Goal: Entertainment & Leisure: Consume media (video, audio)

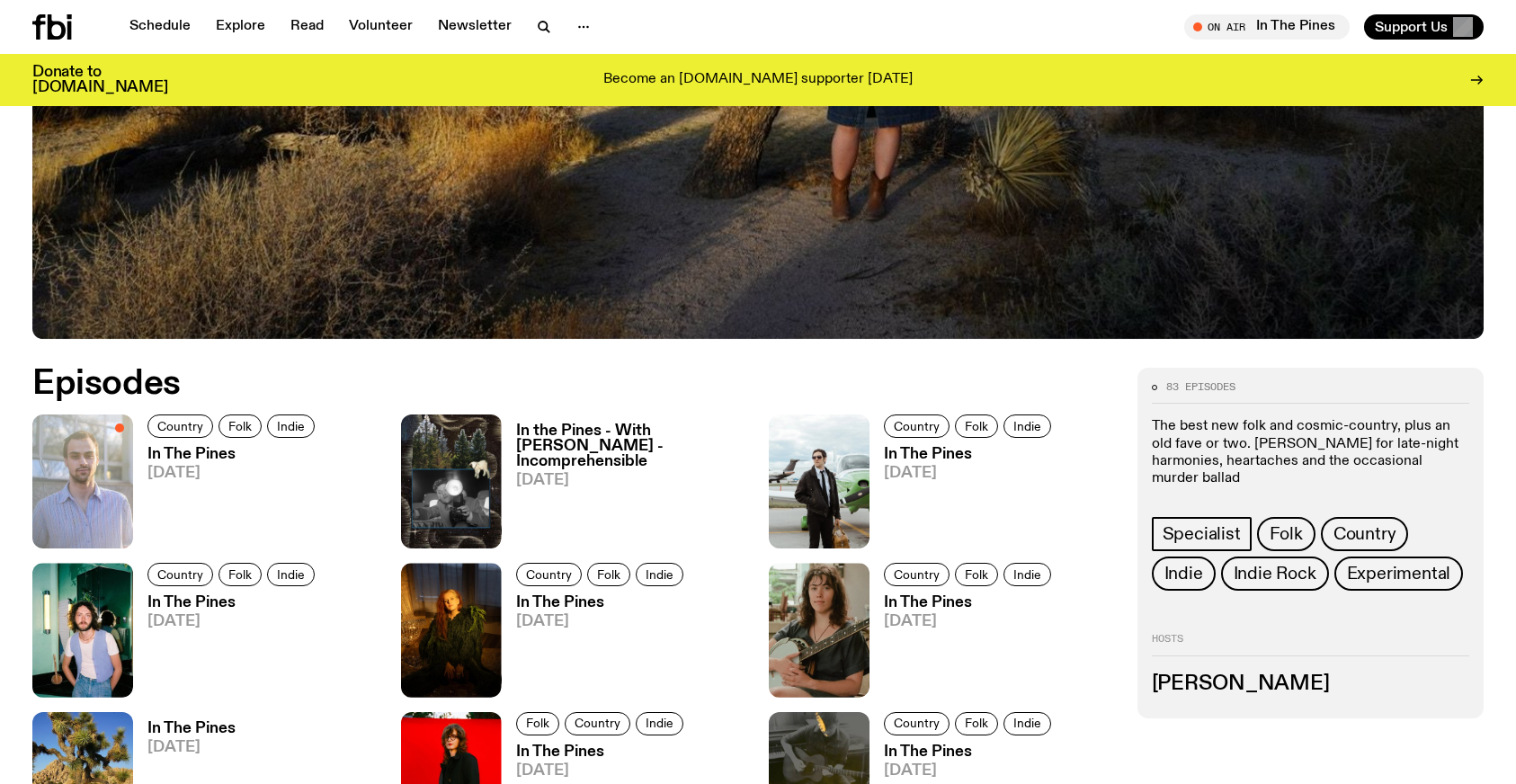
scroll to position [762, 0]
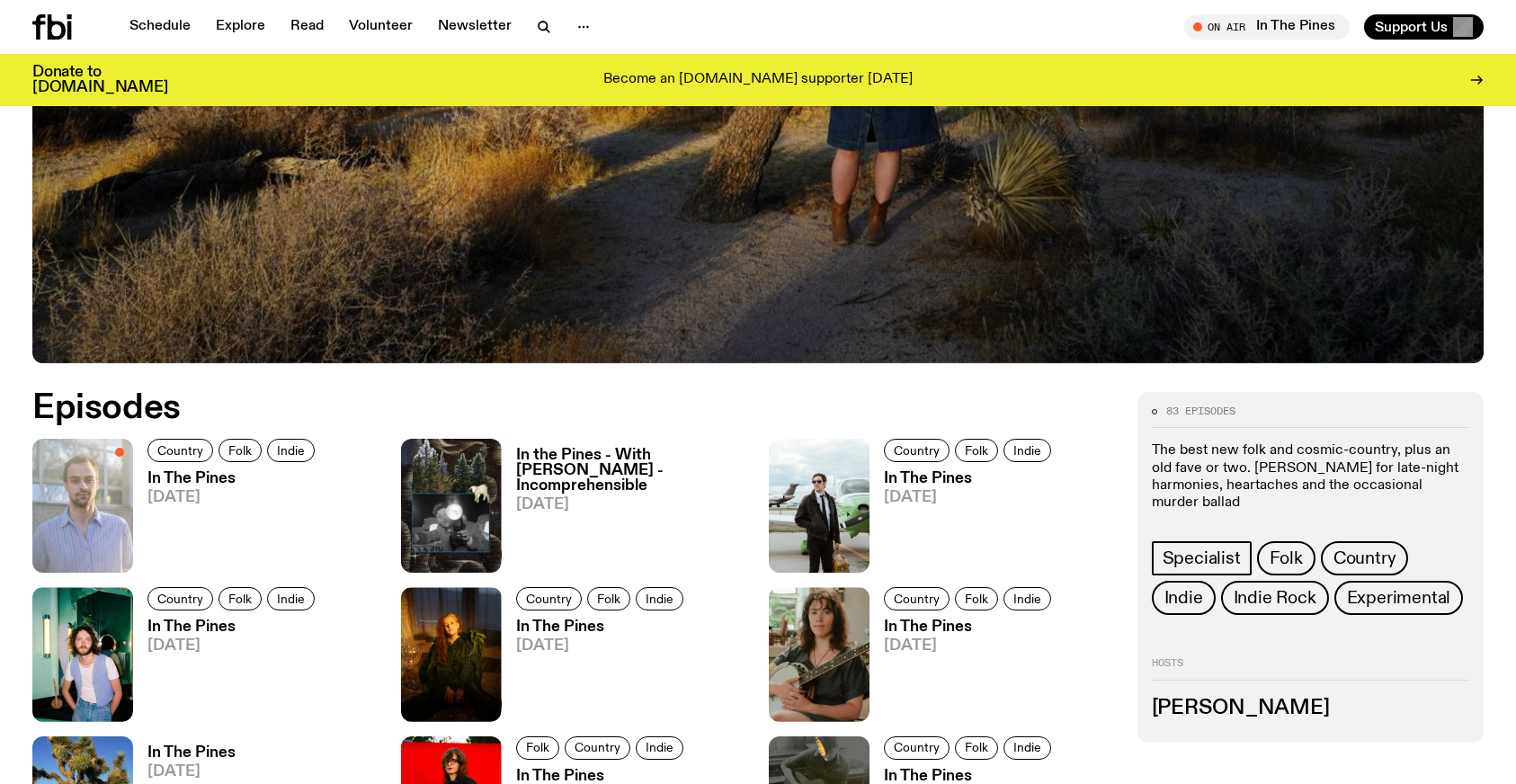
scroll to position [748, 0]
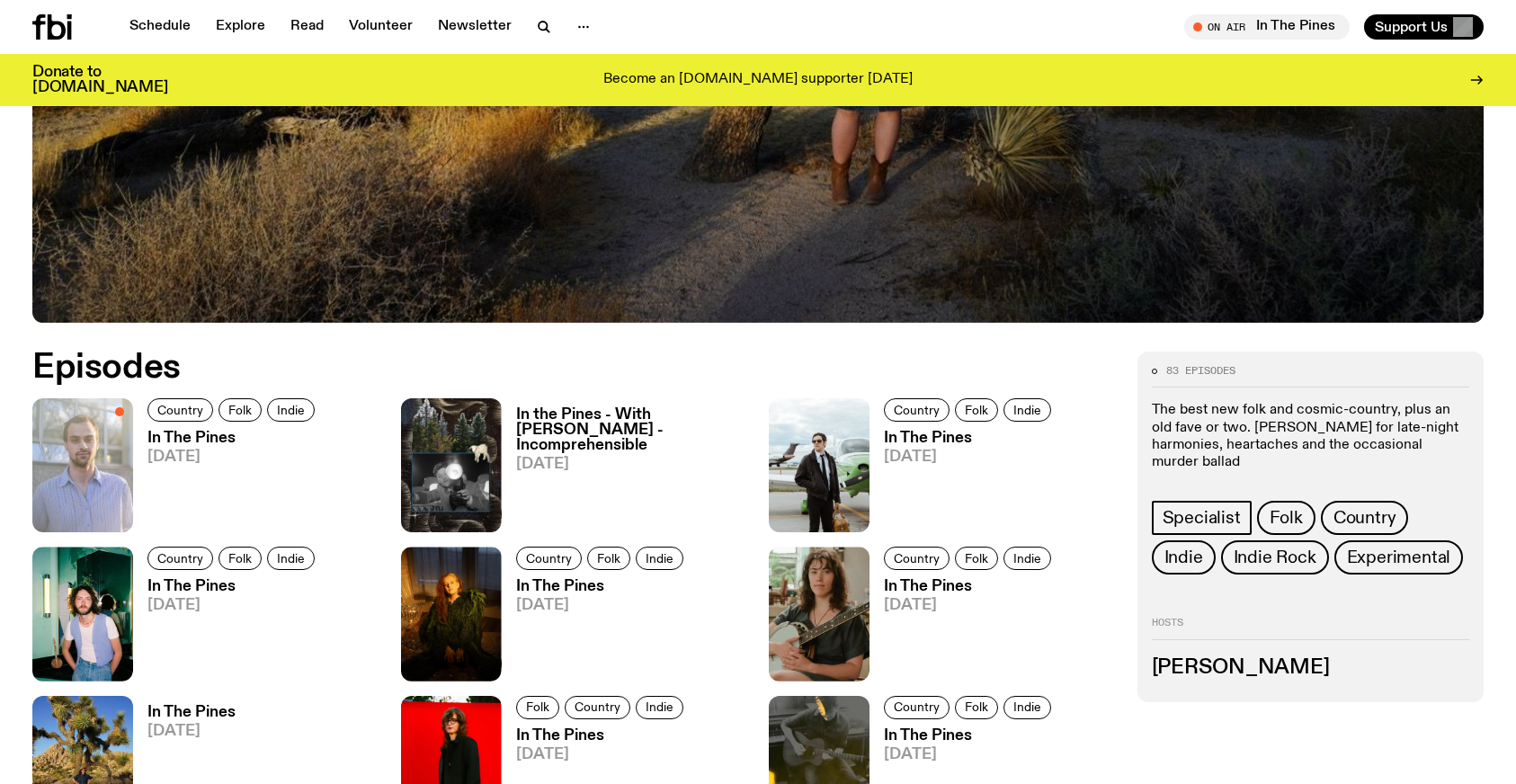
click at [1236, 676] on h3 "[PERSON_NAME]" at bounding box center [1310, 667] width 318 height 20
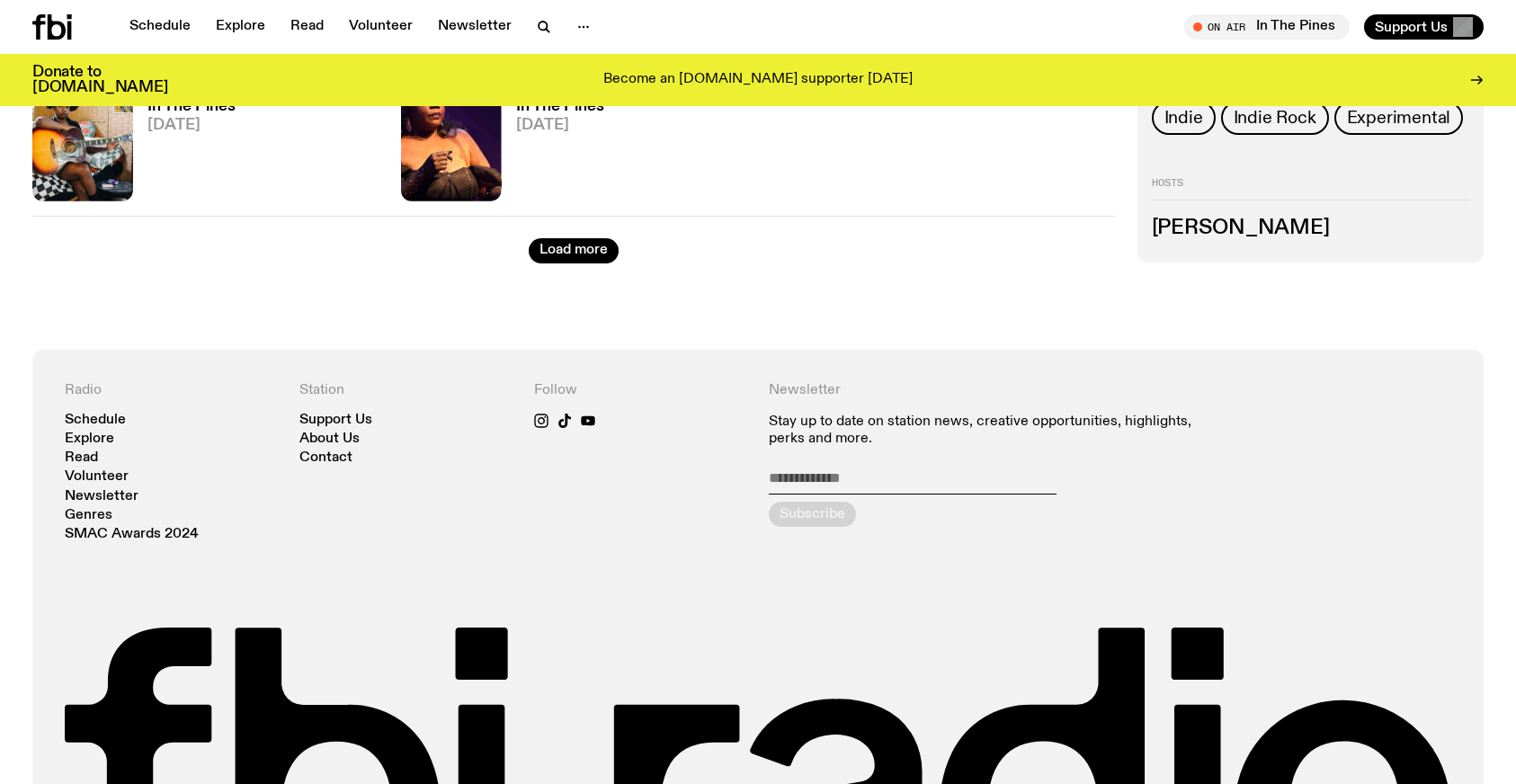
scroll to position [2535, 0]
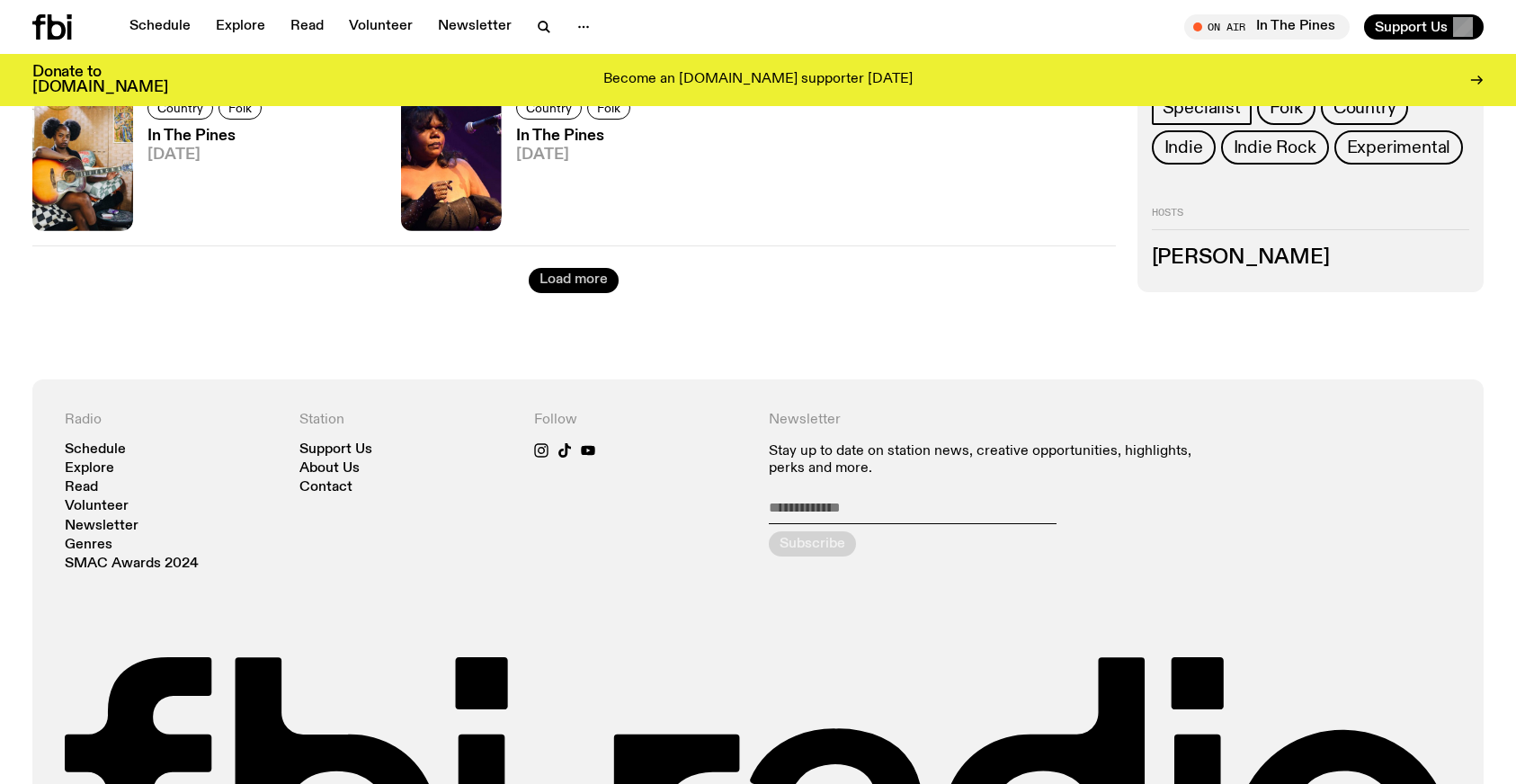
click at [587, 277] on button "Load more" at bounding box center [573, 280] width 90 height 25
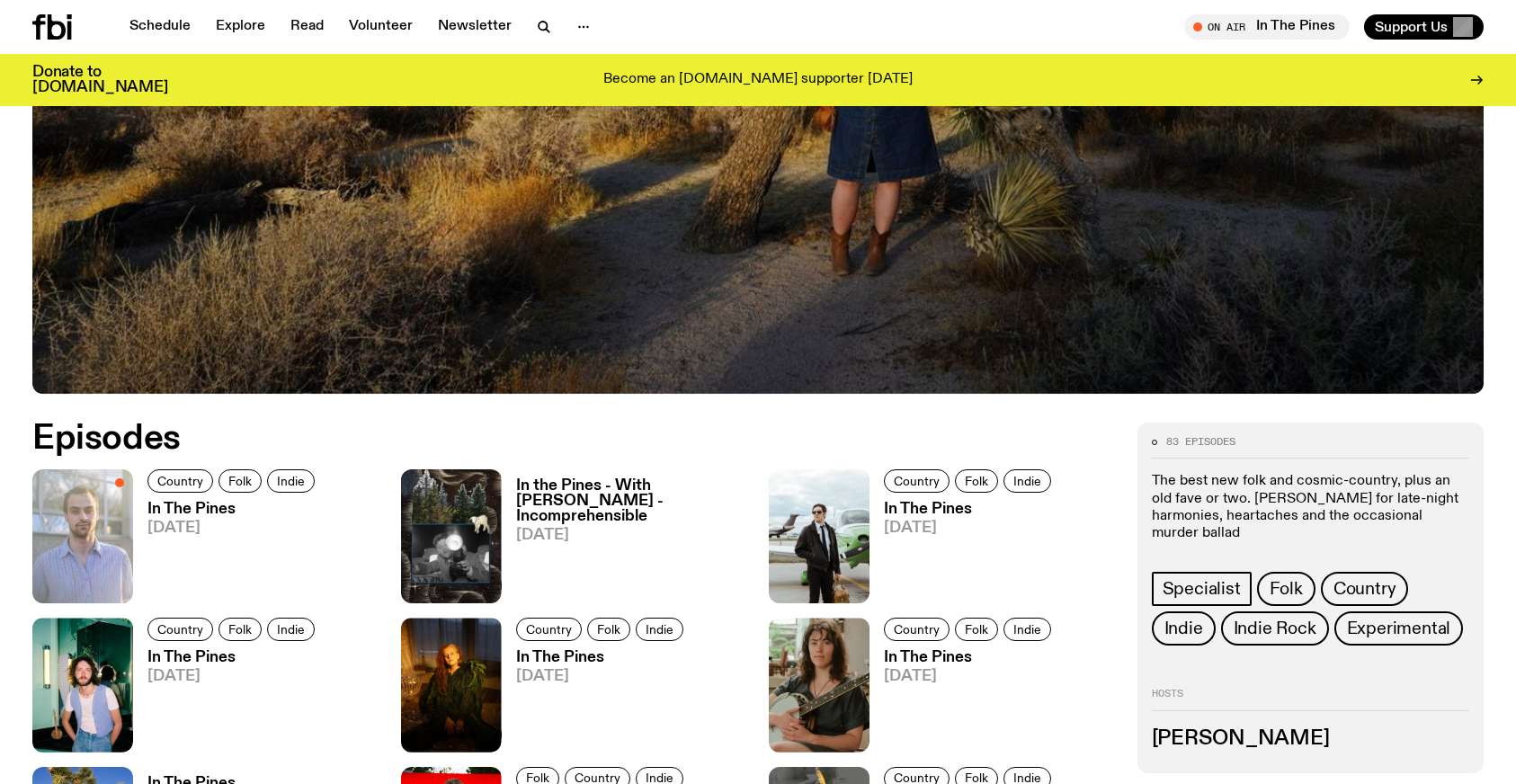
scroll to position [682, 0]
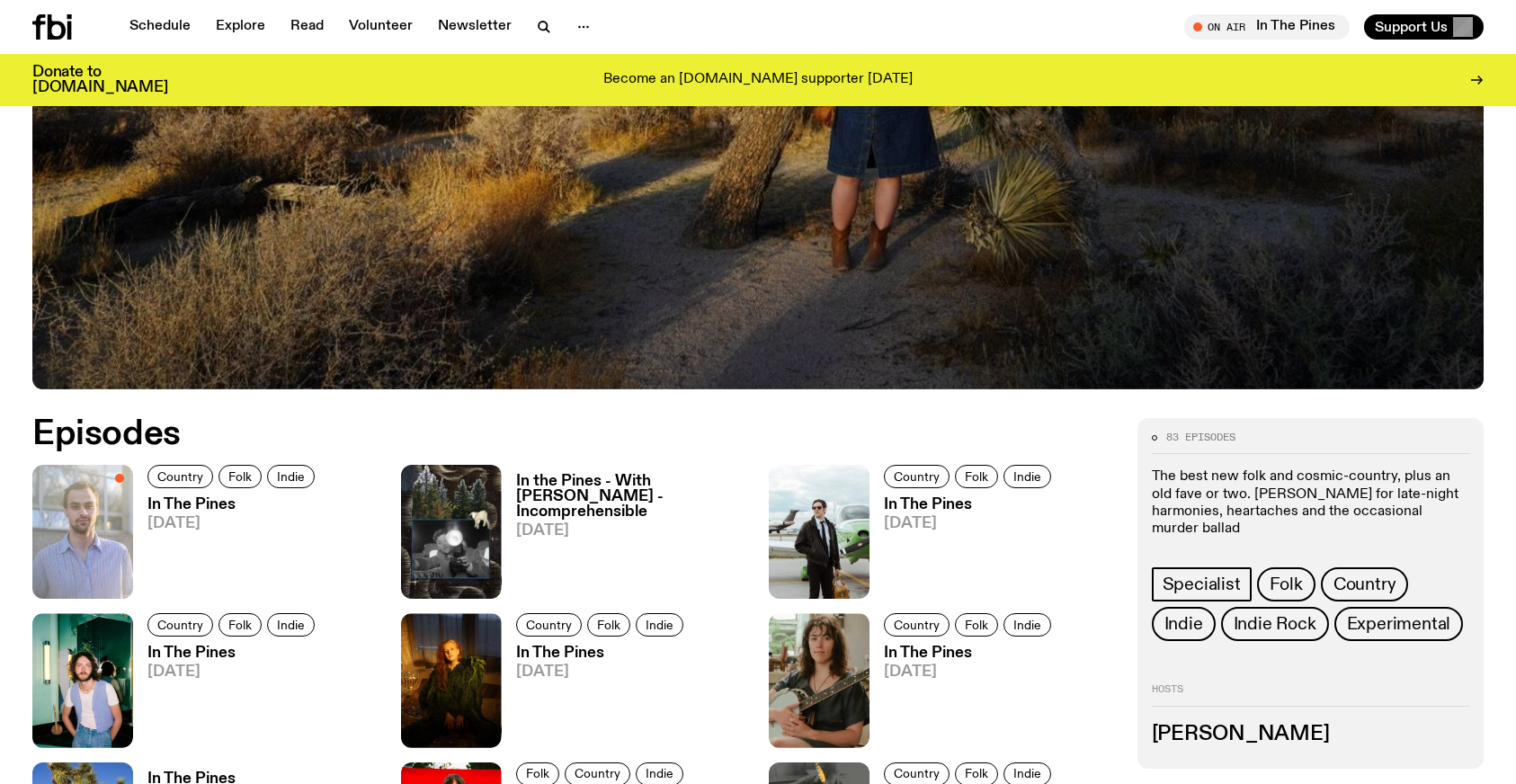
click at [214, 501] on h3 "In The Pines" at bounding box center [233, 504] width 172 height 15
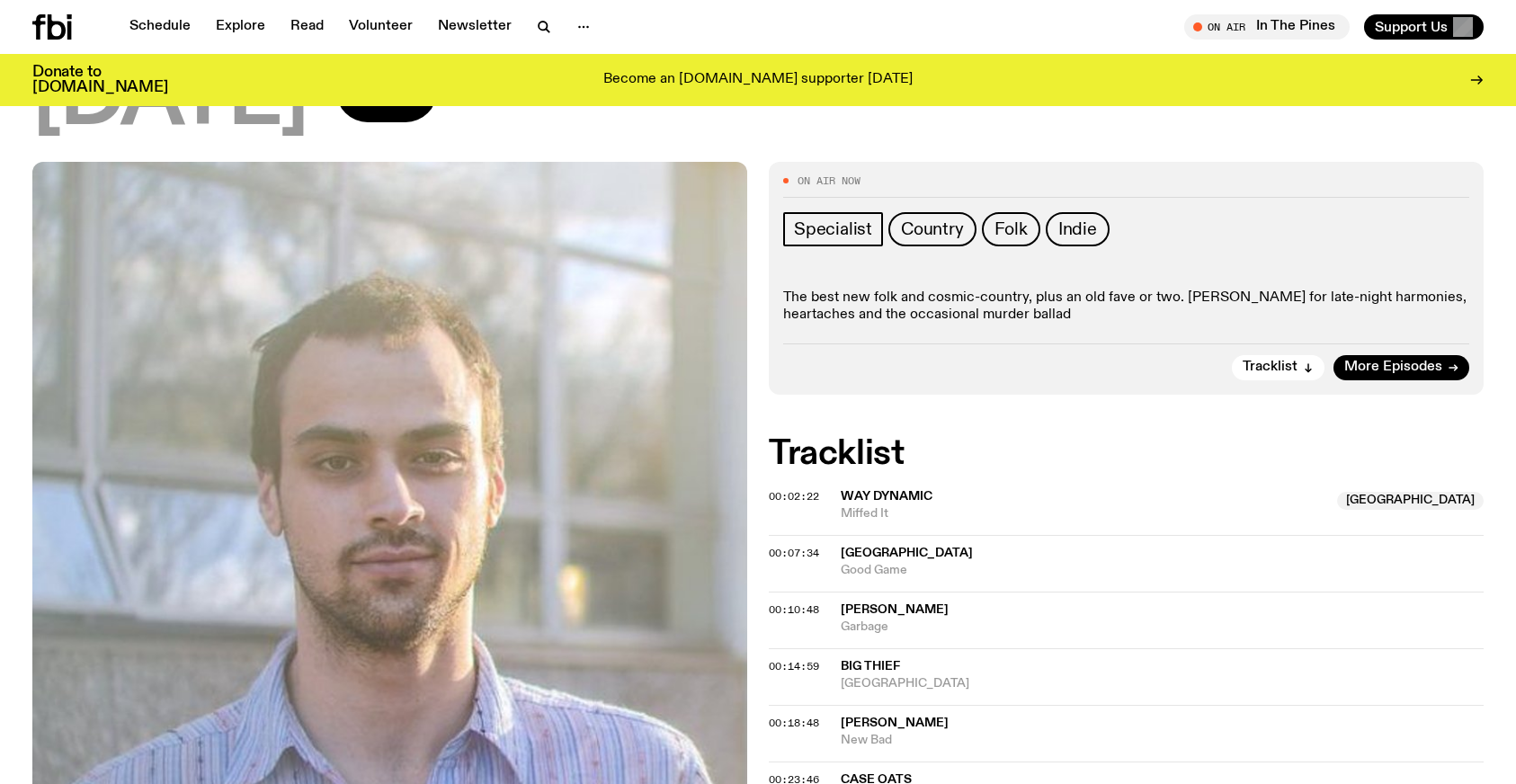
scroll to position [187, 0]
click at [951, 307] on p "The best new folk and cosmic-country, plus an old fave or two. [PERSON_NAME] fo…" at bounding box center [1126, 306] width 686 height 34
click at [1376, 351] on div "Tracklist More Episodes" at bounding box center [1126, 360] width 686 height 37
click at [1382, 359] on span "More Episodes" at bounding box center [1392, 366] width 98 height 14
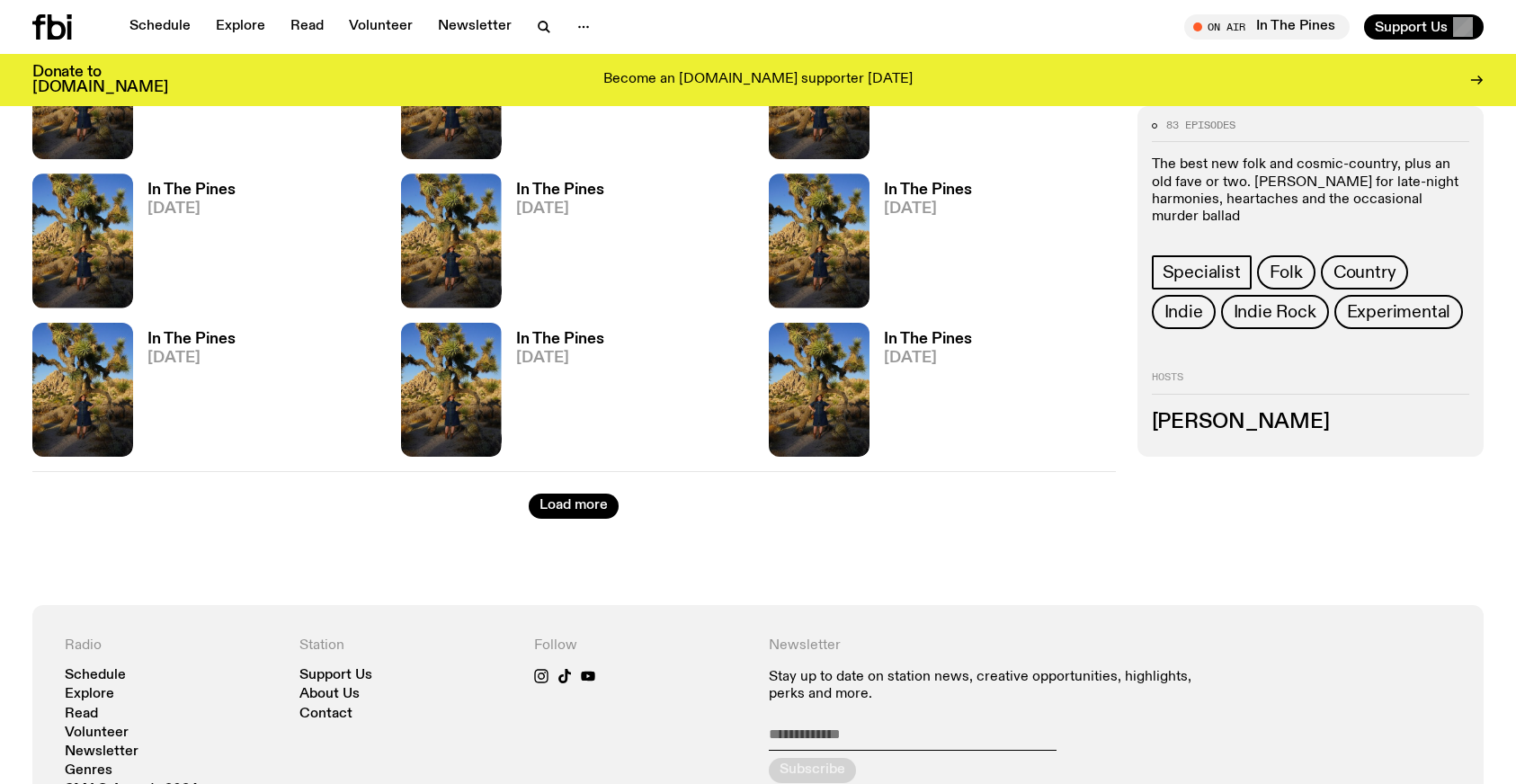
scroll to position [4219, 0]
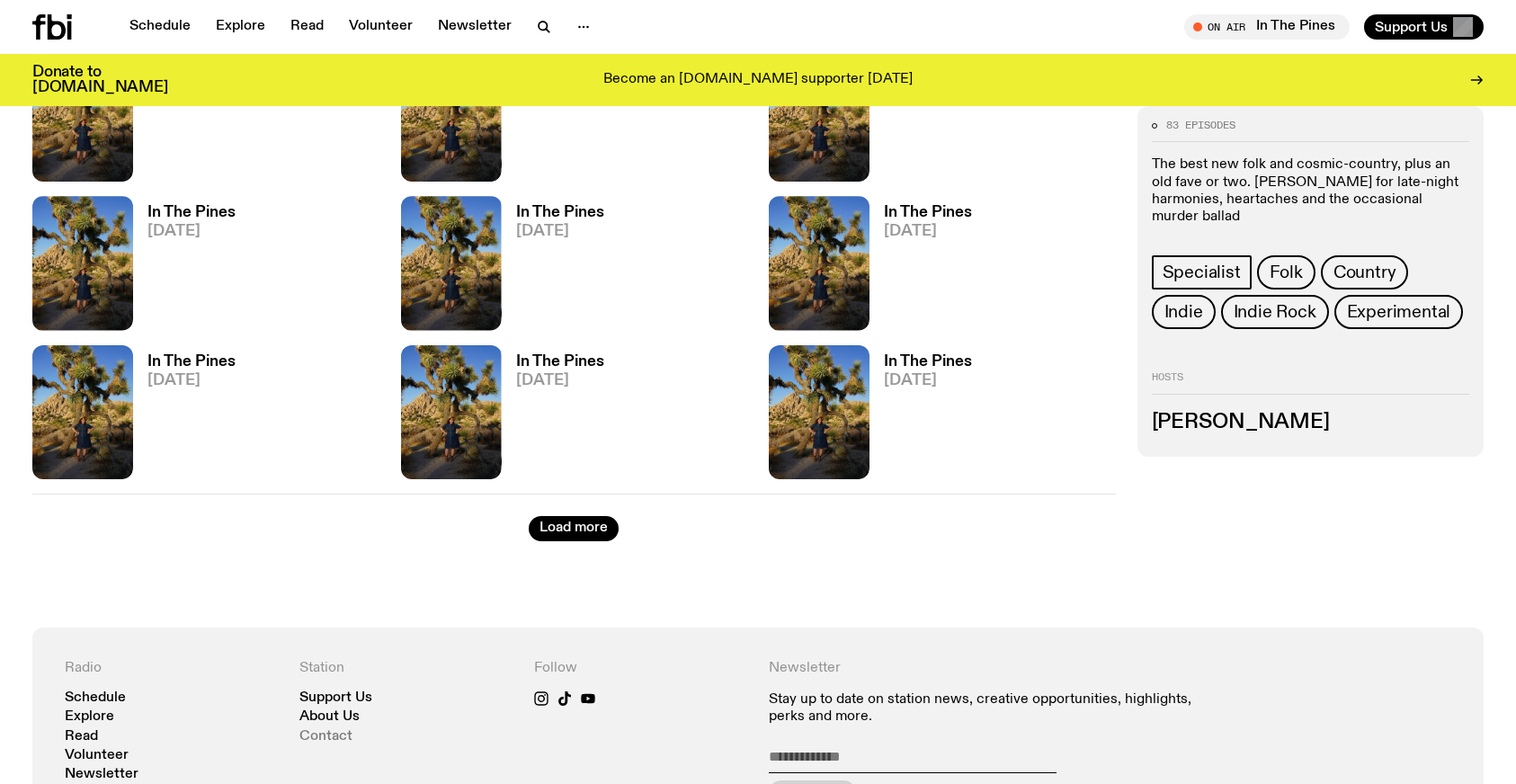
click at [326, 736] on link "Contact" at bounding box center [325, 736] width 53 height 14
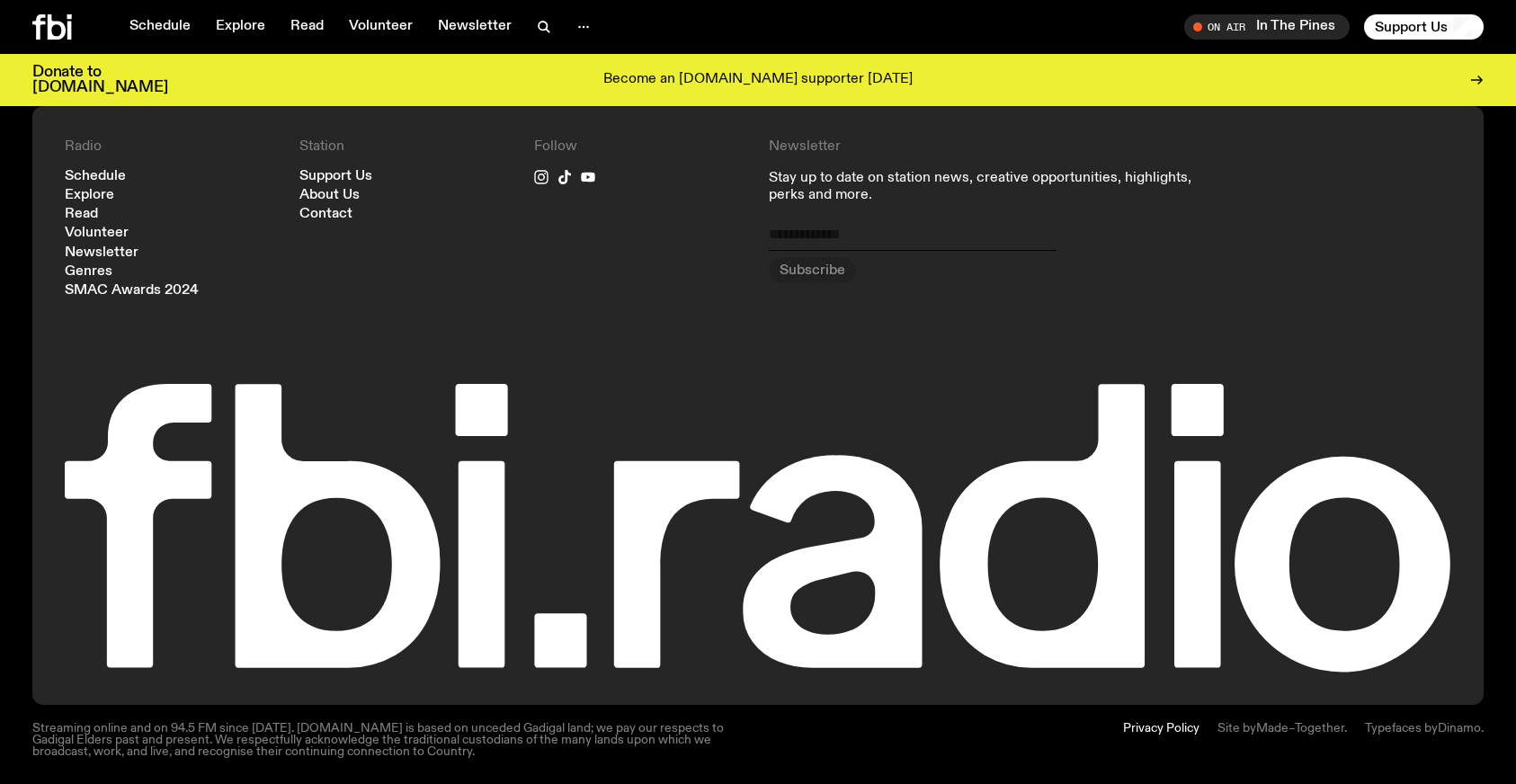
scroll to position [1278, 0]
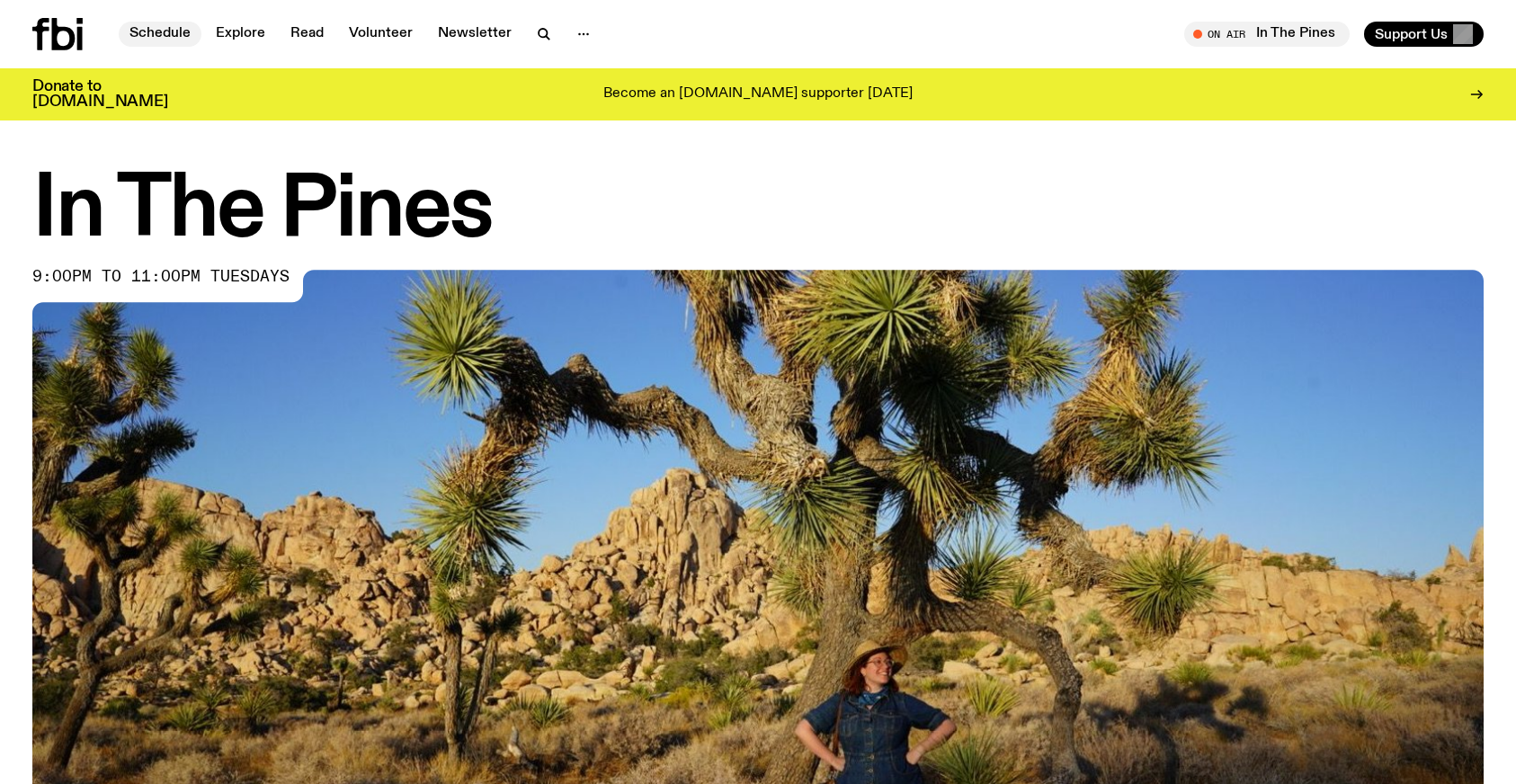
click at [178, 32] on link "Schedule" at bounding box center [159, 34] width 83 height 25
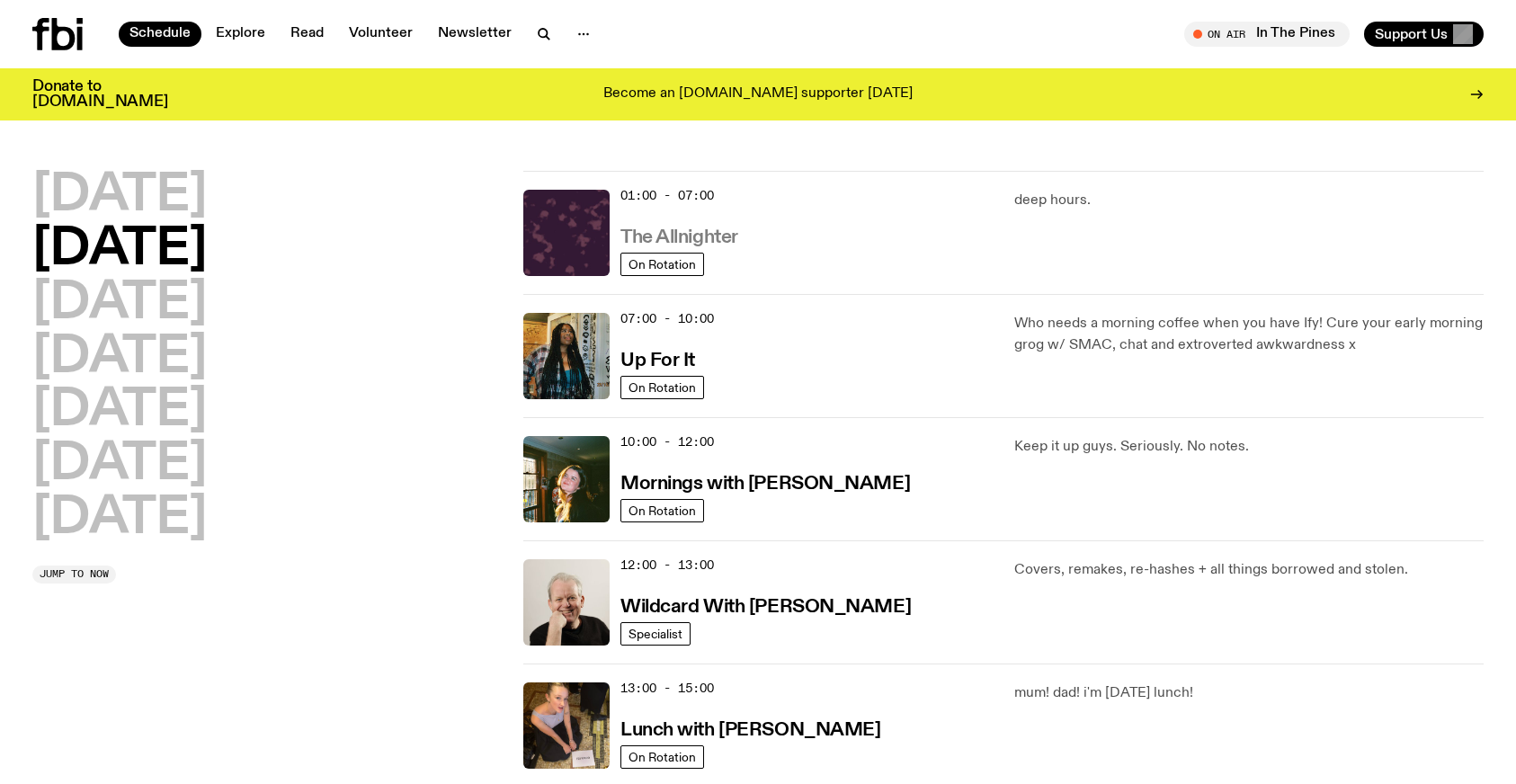
click at [714, 233] on h3 "The Allnighter" at bounding box center [679, 237] width 118 height 19
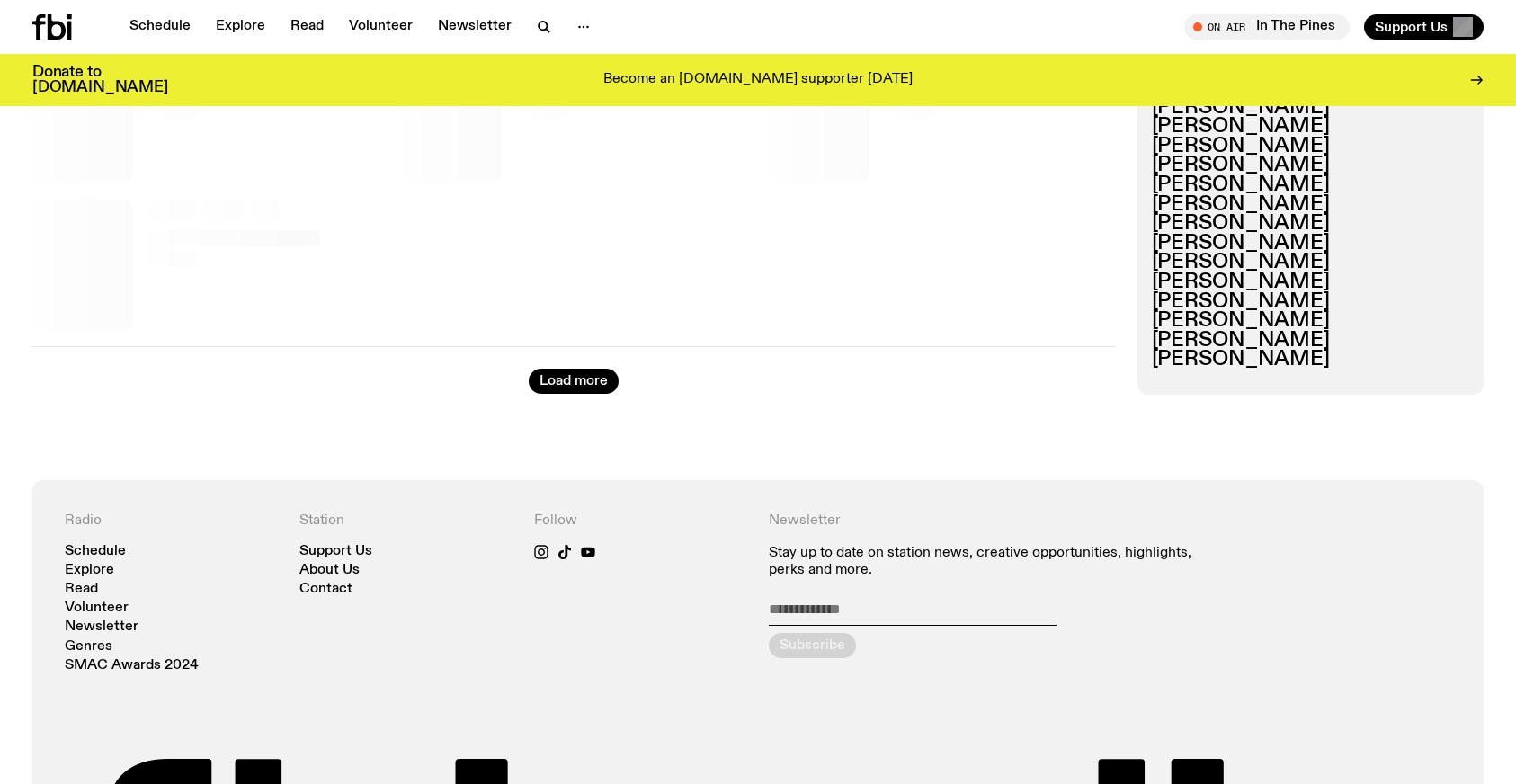
scroll to position [1067, 0]
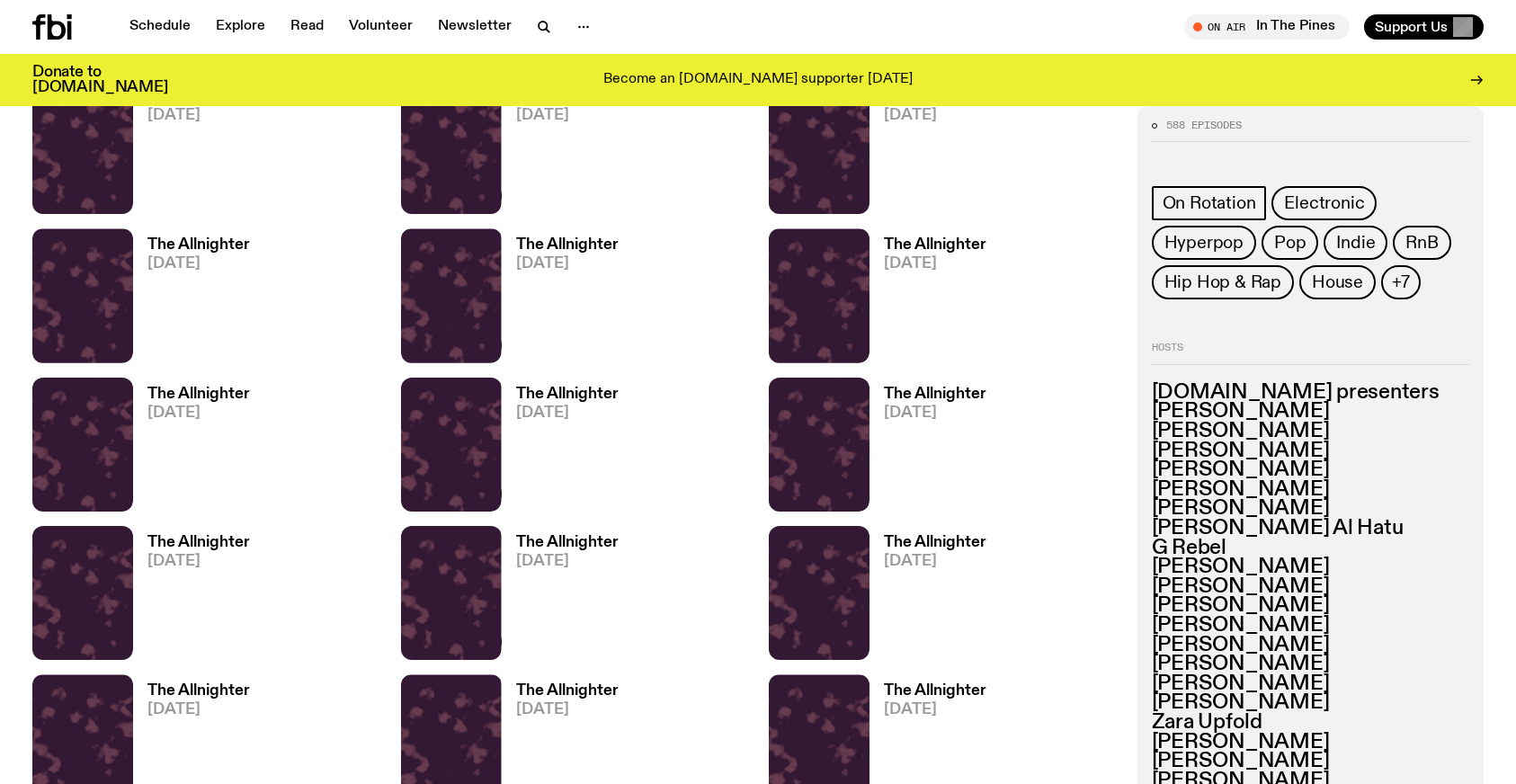
click at [1249, 433] on h3 "[PERSON_NAME]" at bounding box center [1310, 431] width 318 height 20
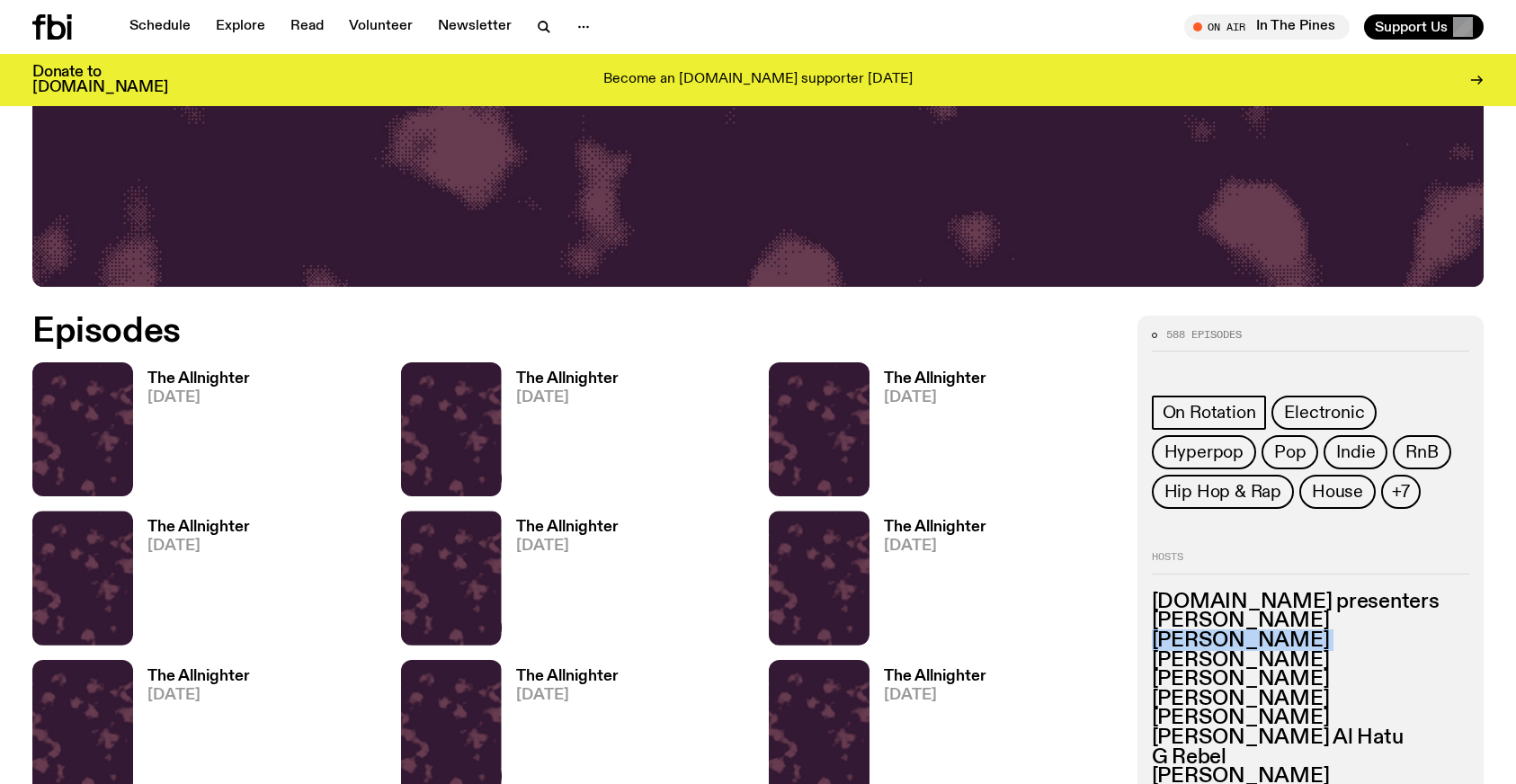
scroll to position [666, 0]
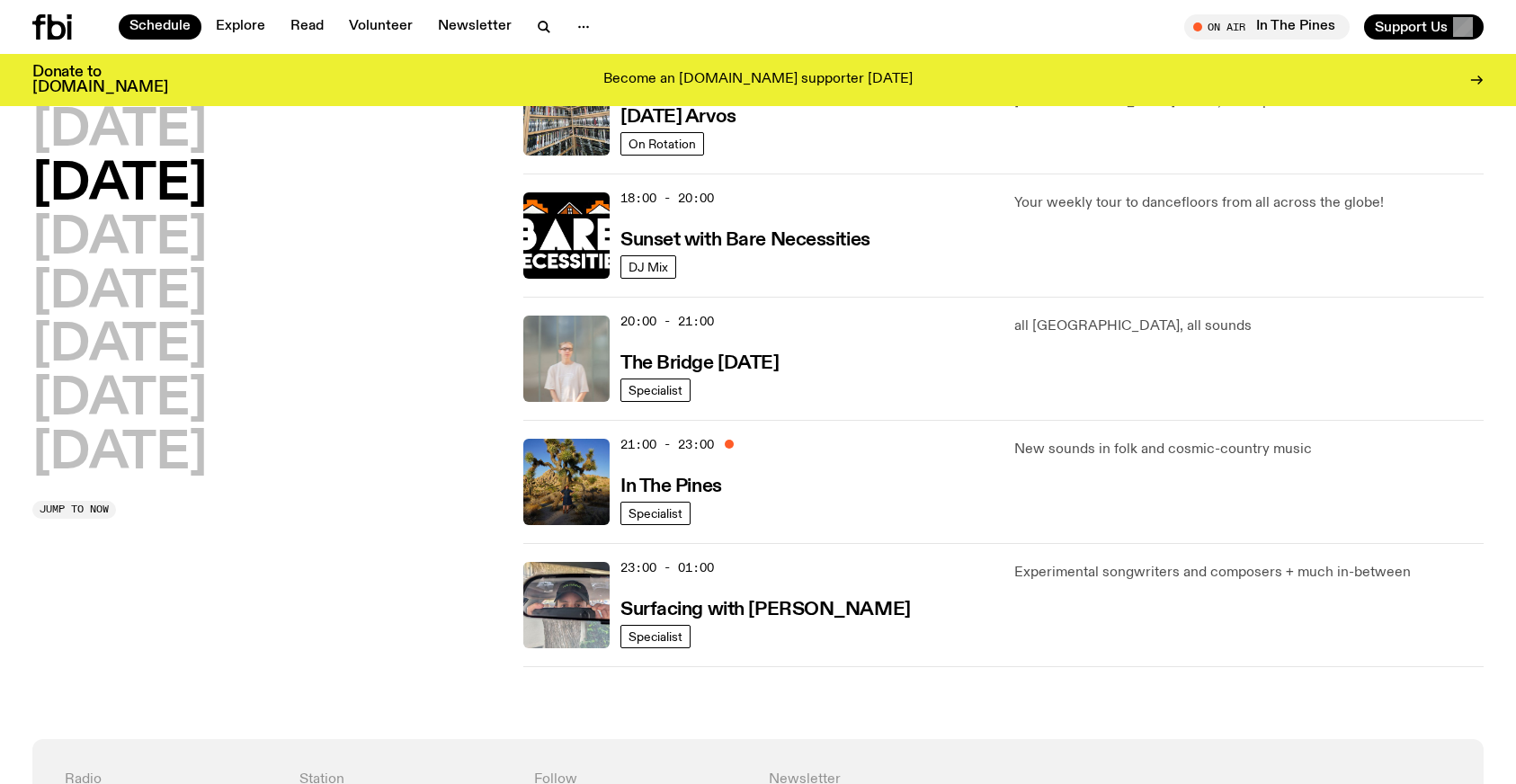
scroll to position [762, 0]
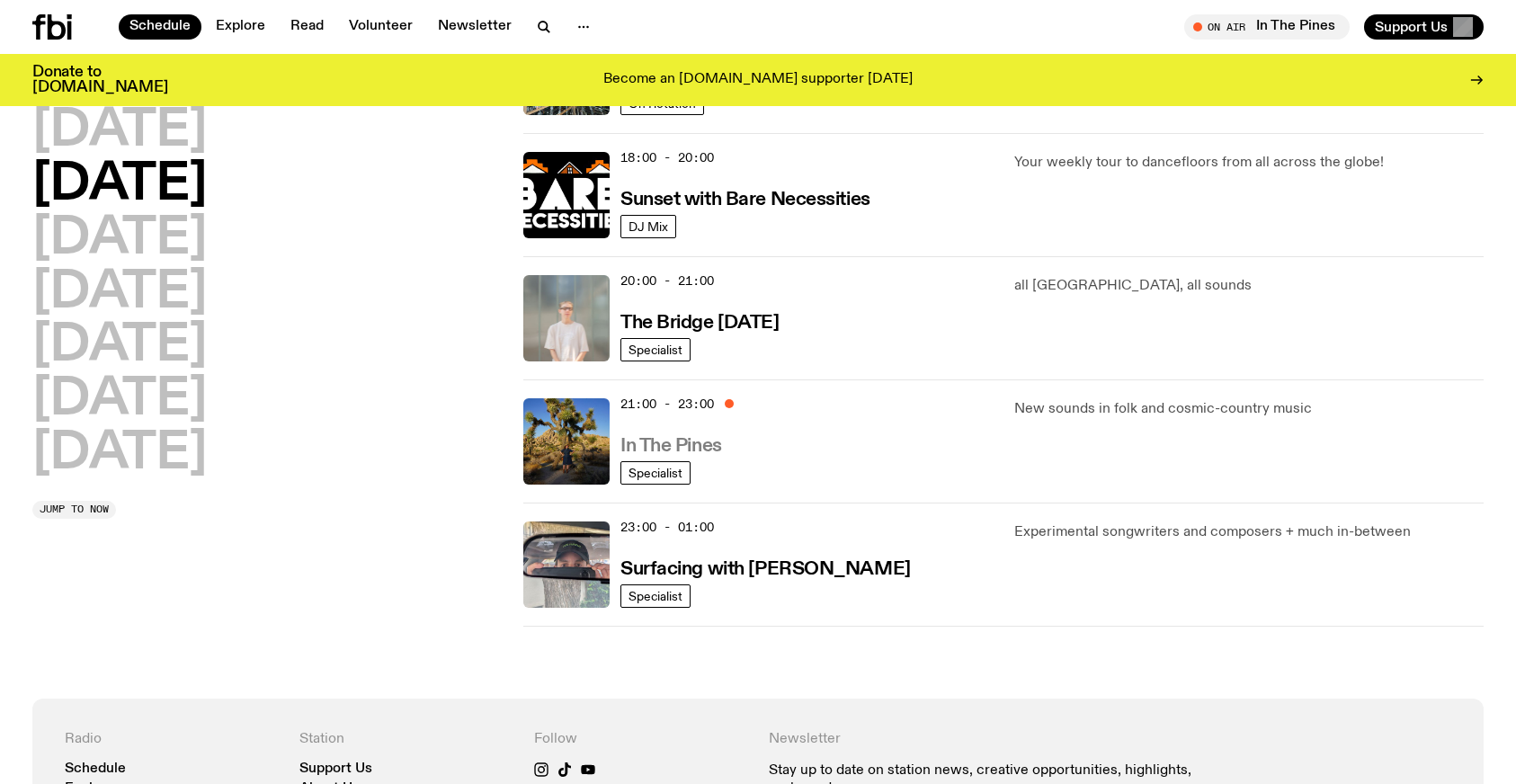
click at [688, 444] on h3 "In The Pines" at bounding box center [671, 445] width 102 height 19
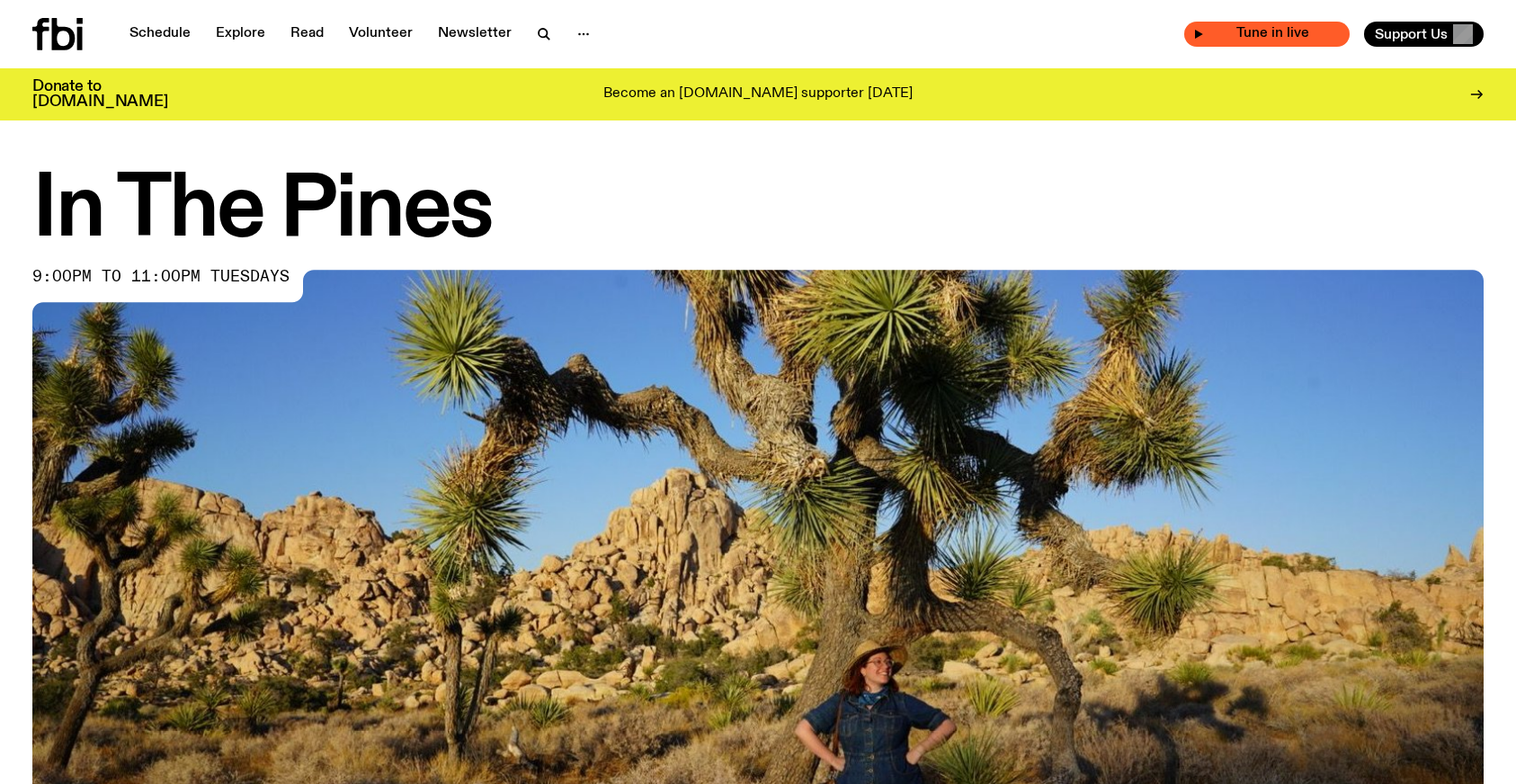
click at [1274, 31] on span "Tune in live" at bounding box center [1272, 34] width 137 height 14
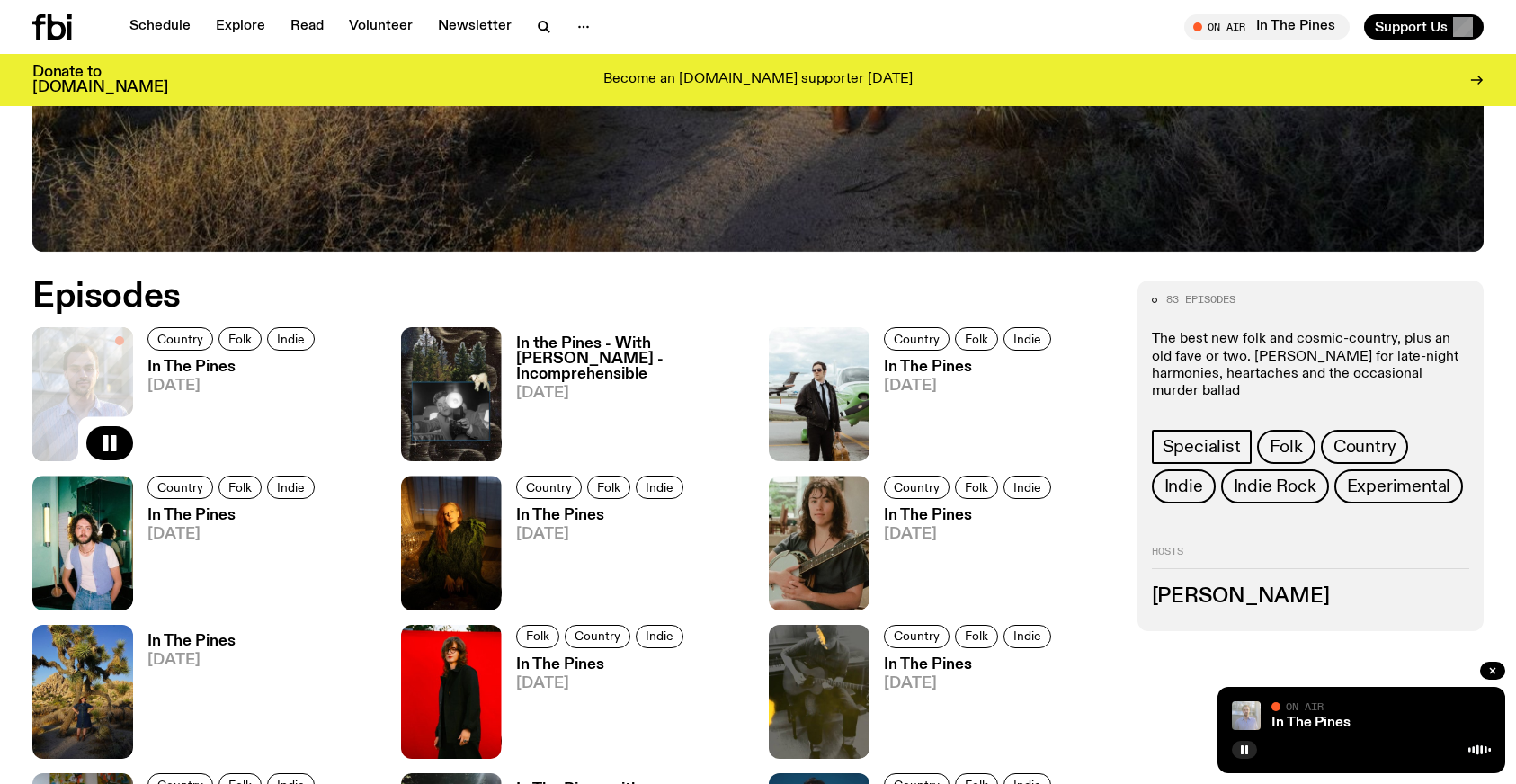
scroll to position [823, 0]
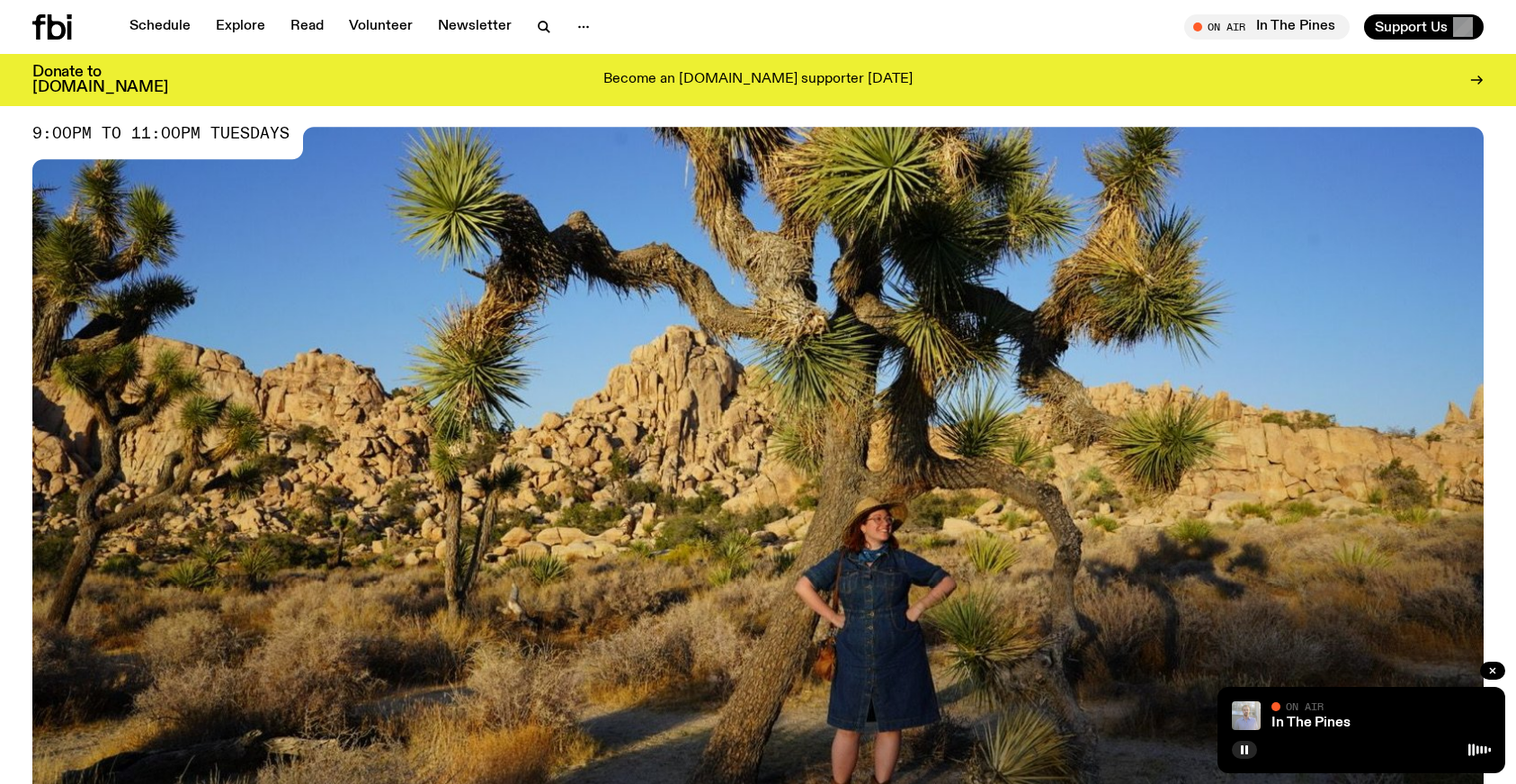
scroll to position [8, 0]
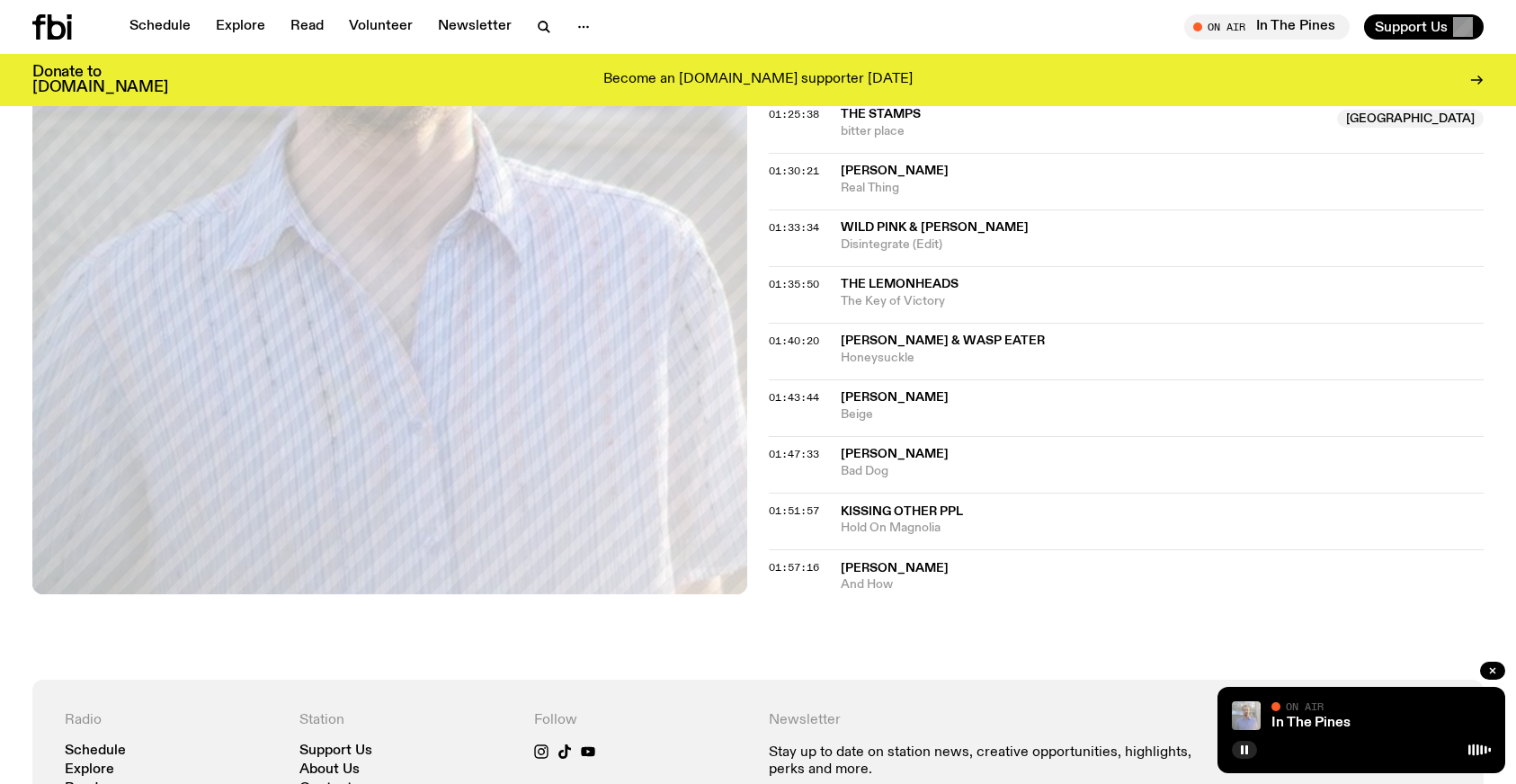
scroll to position [1698, 0]
click at [915, 573] on span "[PERSON_NAME]" at bounding box center [894, 570] width 108 height 13
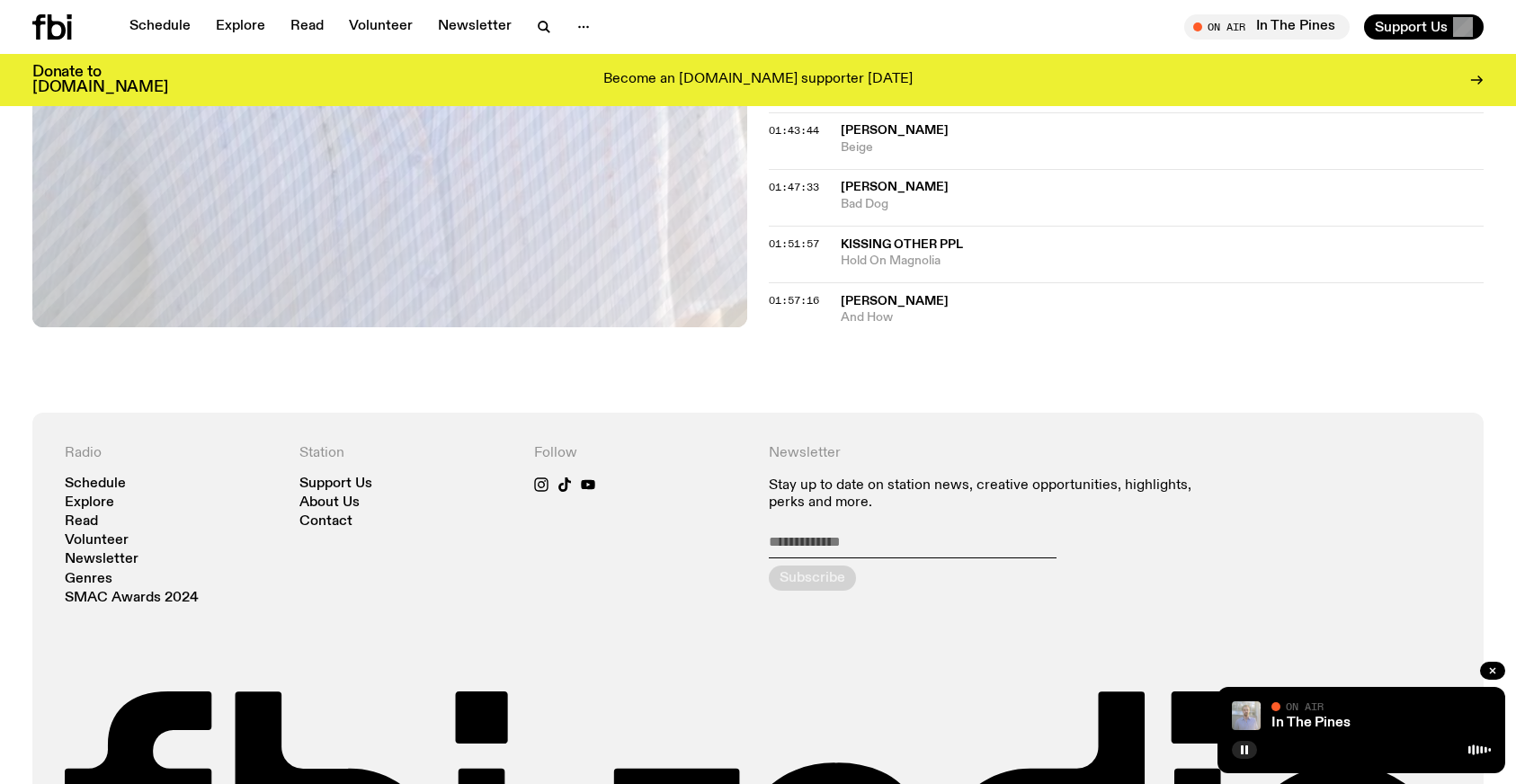
scroll to position [1867, 0]
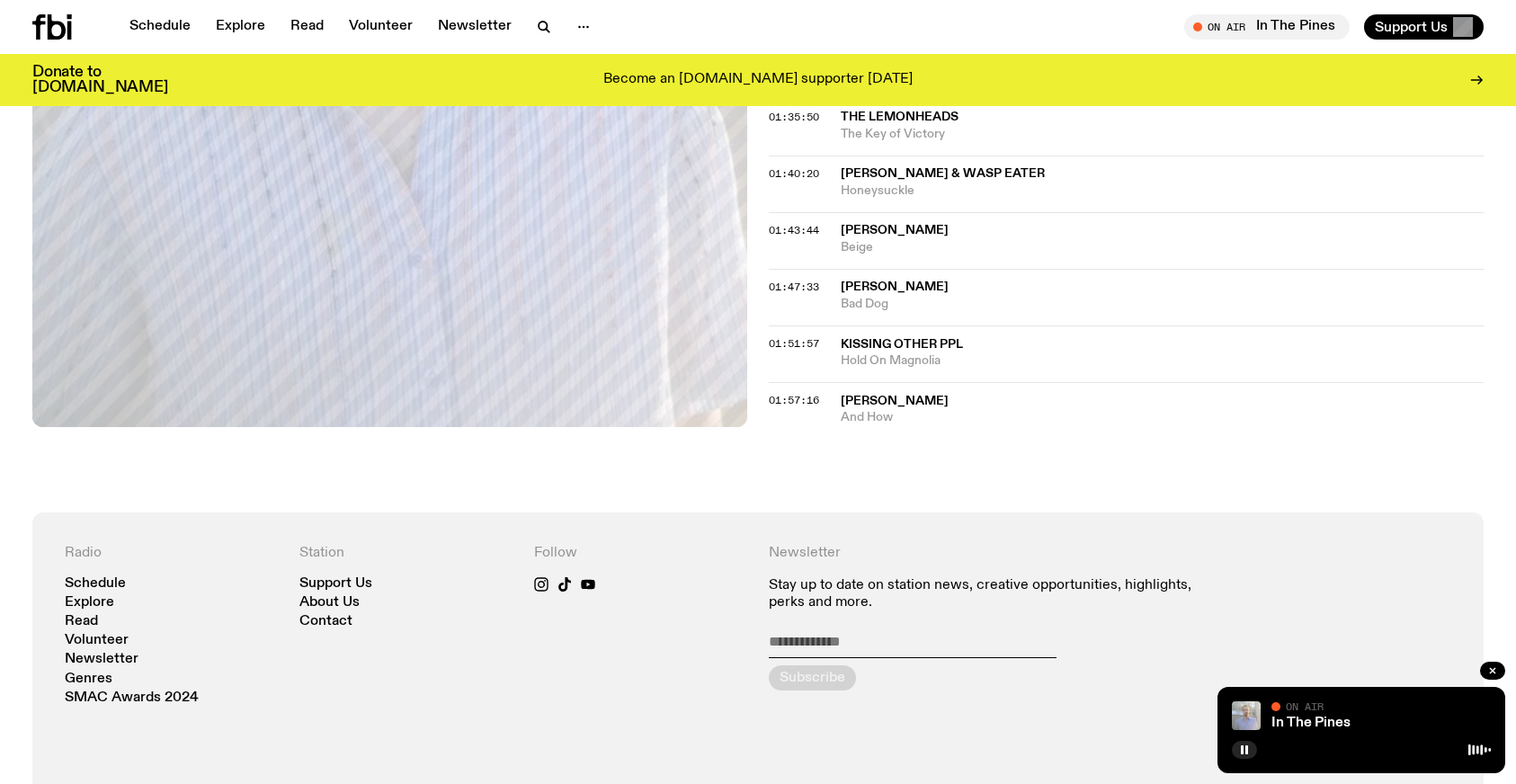
click at [936, 344] on span "Kissing Other ppl" at bounding box center [901, 344] width 123 height 13
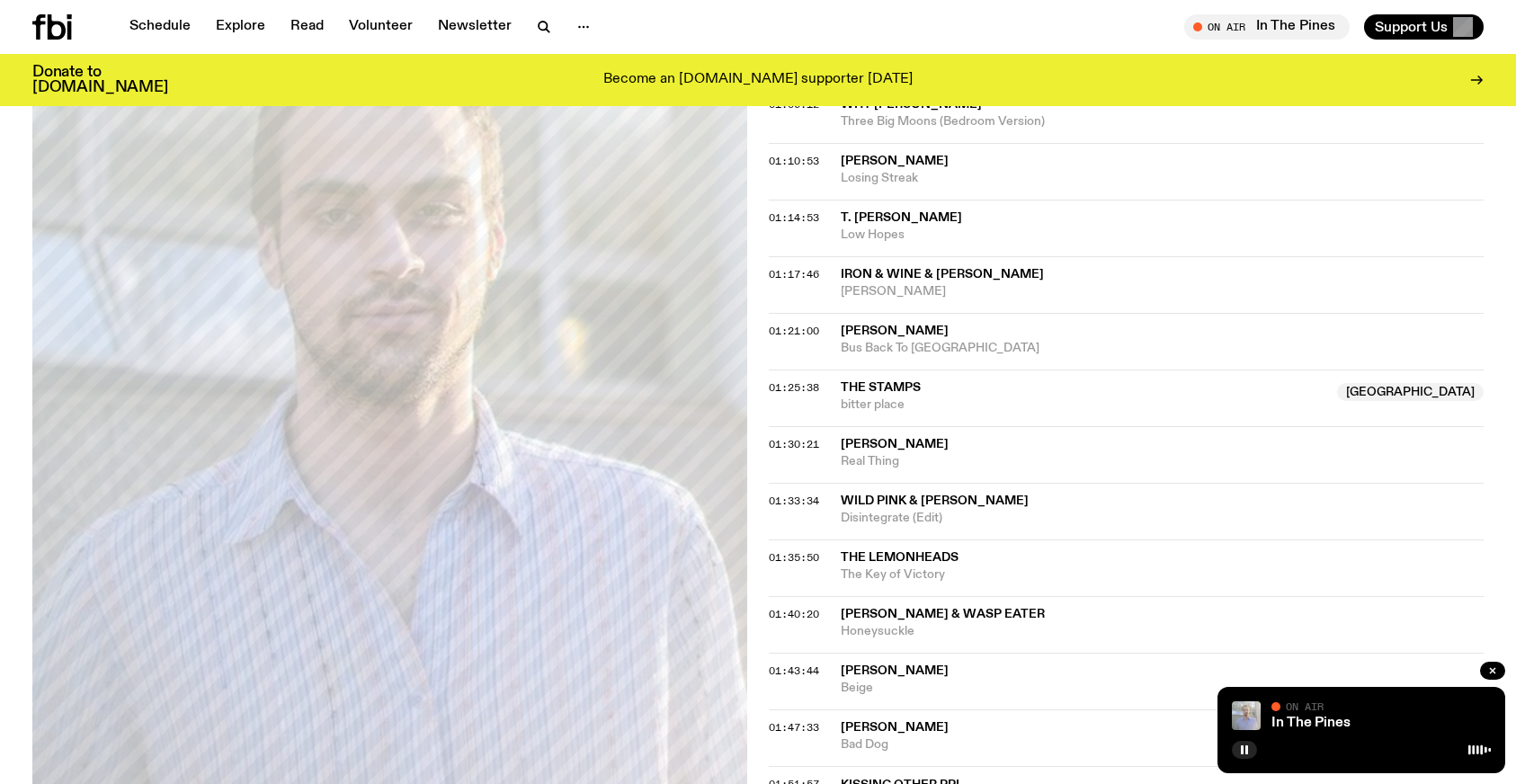
scroll to position [1426, 0]
click at [870, 454] on span "Real Thing" at bounding box center [1161, 462] width 643 height 17
click at [1249, 746] on icon "button" at bounding box center [1244, 749] width 11 height 11
click at [1243, 747] on icon "button" at bounding box center [1244, 749] width 11 height 11
